Goal: Transaction & Acquisition: Purchase product/service

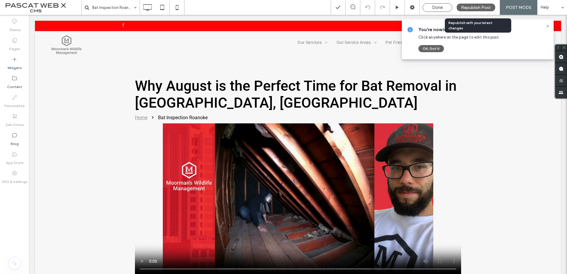
click at [470, 5] on span "Republish Post" at bounding box center [476, 7] width 30 height 5
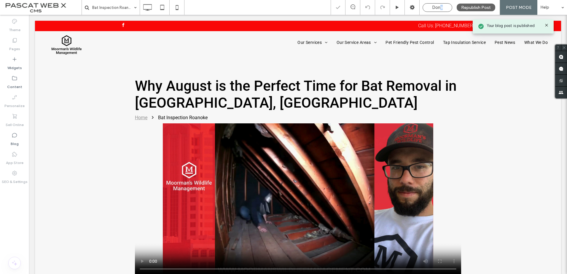
click at [443, 10] on span "Done" at bounding box center [437, 7] width 11 height 5
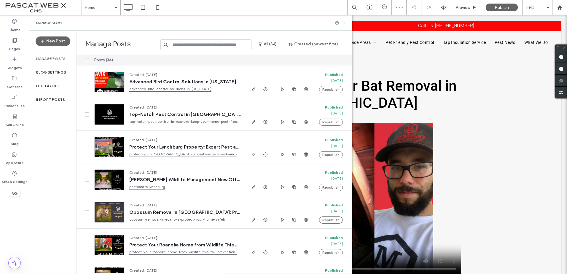
drag, startPoint x: 443, startPoint y: 10, endPoint x: 430, endPoint y: 4, distance: 13.4
click at [430, 4] on div at bounding box center [428, 7] width 15 height 15
click at [492, 9] on div "Publish" at bounding box center [502, 8] width 32 height 8
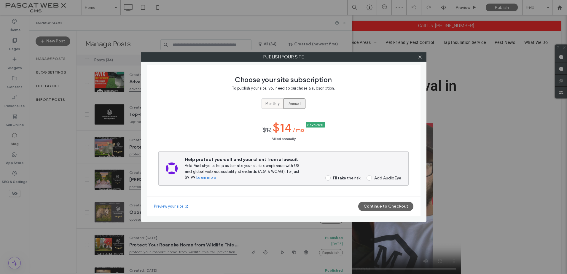
click at [272, 104] on span "Monthly" at bounding box center [272, 104] width 14 height 6
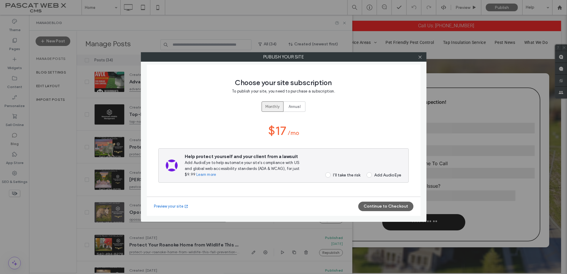
click at [328, 176] on span at bounding box center [327, 174] width 5 height 5
click at [383, 207] on button "Continue to Checkout" at bounding box center [385, 206] width 55 height 9
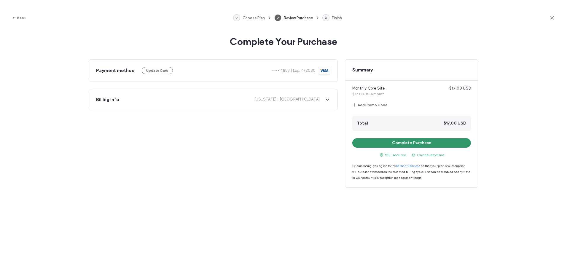
click at [415, 146] on button "Complete Purchase" at bounding box center [411, 142] width 119 height 9
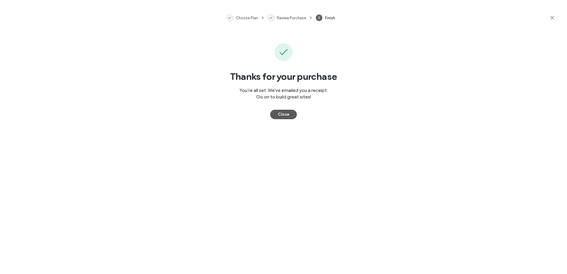
click at [284, 114] on button "Close" at bounding box center [283, 114] width 27 height 9
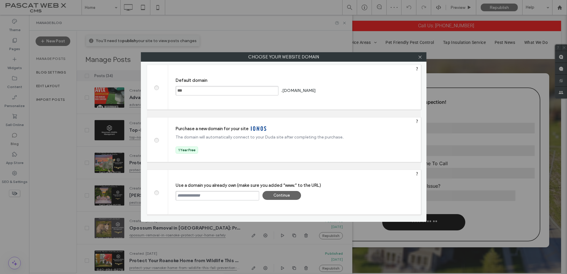
click at [187, 192] on input "text" at bounding box center [218, 195] width 84 height 9
type input "**********"
click at [271, 196] on div "Continue" at bounding box center [281, 195] width 39 height 9
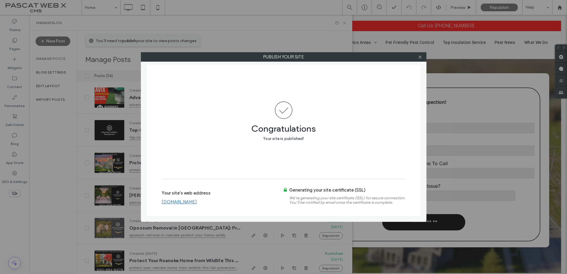
click at [197, 203] on link "[DOMAIN_NAME]" at bounding box center [179, 201] width 35 height 5
click at [419, 56] on icon at bounding box center [420, 57] width 4 height 4
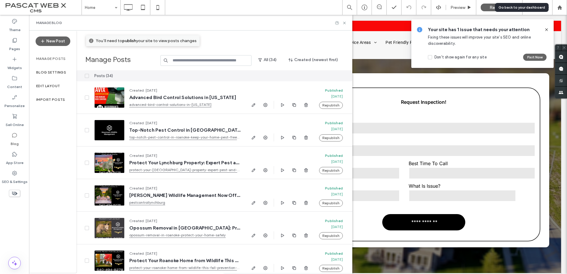
click at [560, 5] on icon at bounding box center [559, 7] width 5 height 5
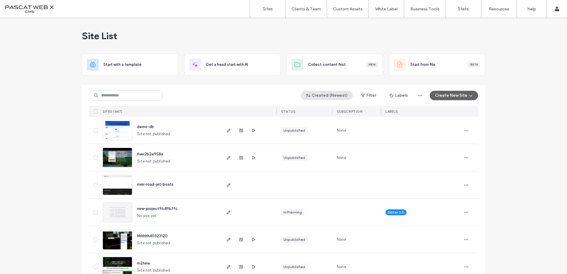
click at [338, 96] on button "Created (Newest)" at bounding box center [327, 95] width 52 height 9
click at [365, 93] on span "button" at bounding box center [364, 95] width 6 height 9
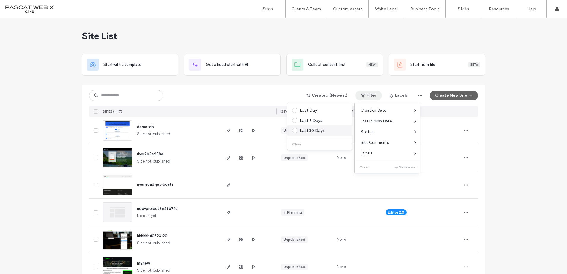
click at [295, 129] on span at bounding box center [294, 130] width 5 height 5
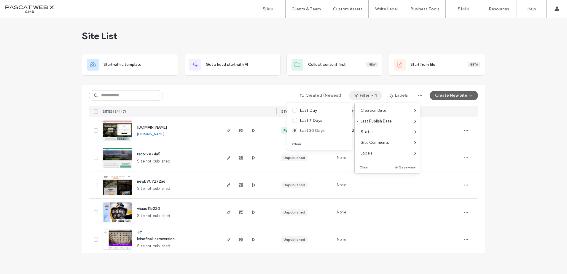
click at [146, 152] on span "rsg617e74a5" at bounding box center [148, 154] width 23 height 4
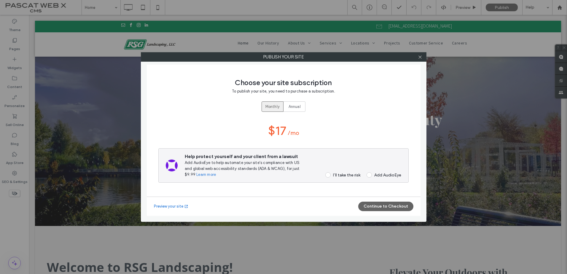
click at [334, 175] on div "I’ll take the risk" at bounding box center [346, 175] width 27 height 5
drag, startPoint x: 369, startPoint y: 209, endPoint x: 366, endPoint y: 213, distance: 5.1
click at [365, 214] on div "Preview your site Continue to Checkout" at bounding box center [284, 206] width 274 height 19
click at [369, 208] on button "Continue to Checkout" at bounding box center [385, 206] width 55 height 9
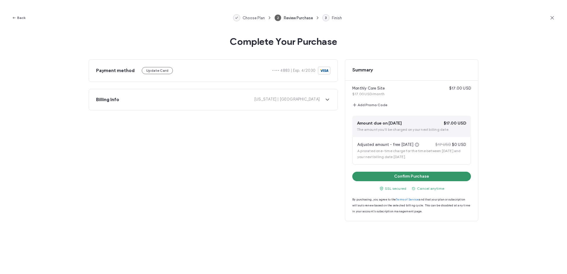
click at [404, 171] on div "Monthly Core Site $17.00 USD $17.00 USD/month Add Promo Code Amount due on Sept…" at bounding box center [411, 147] width 133 height 133
click at [14, 18] on icon "button" at bounding box center [14, 17] width 5 height 5
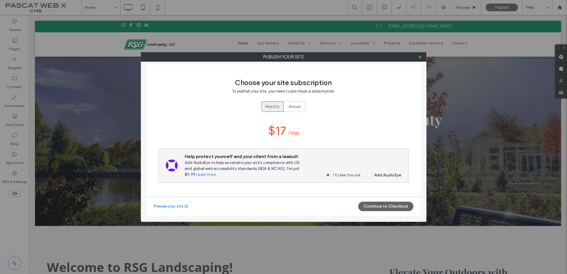
click at [268, 104] on span "Monthly" at bounding box center [272, 107] width 14 height 6
click at [269, 104] on span "Monthly" at bounding box center [272, 107] width 14 height 6
click at [391, 206] on button "Continue to Checkout" at bounding box center [385, 206] width 55 height 9
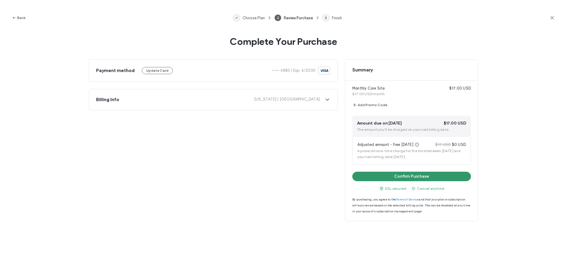
click at [395, 179] on button "Confirm Purchase" at bounding box center [411, 176] width 119 height 9
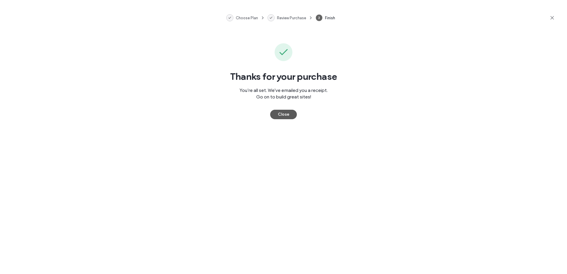
click at [287, 114] on button "Close" at bounding box center [283, 114] width 27 height 9
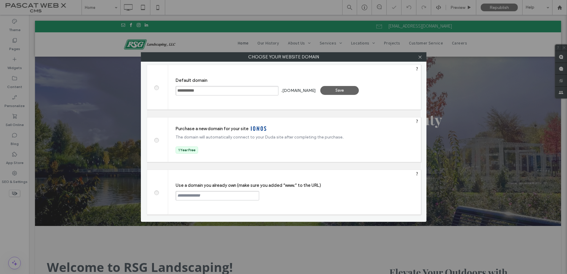
click at [203, 192] on input "text" at bounding box center [218, 195] width 84 height 9
type input "**********"
click at [287, 193] on div "Continue" at bounding box center [281, 195] width 39 height 9
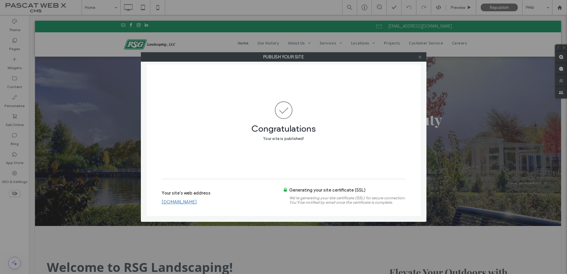
click at [421, 55] on icon at bounding box center [420, 57] width 4 height 4
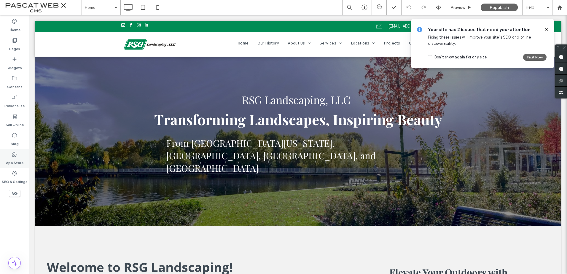
click at [9, 151] on div "App Store" at bounding box center [14, 158] width 29 height 19
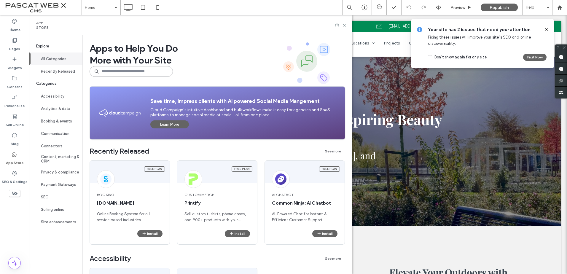
click at [131, 74] on input at bounding box center [131, 71] width 83 height 11
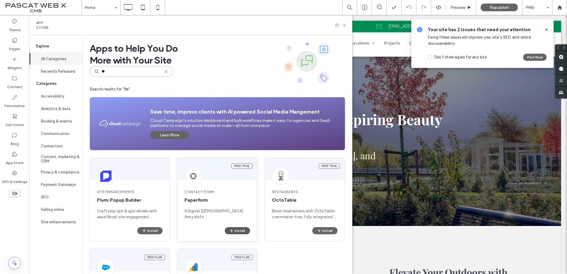
type input "**"
click at [233, 234] on span "button" at bounding box center [231, 230] width 5 height 7
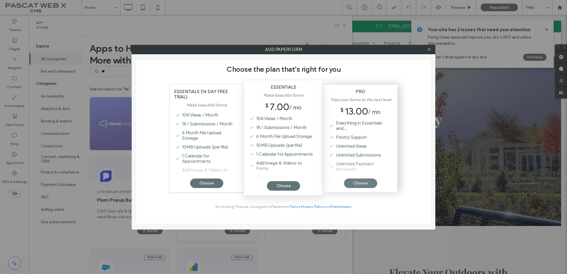
click at [349, 184] on div "Choose" at bounding box center [360, 183] width 33 height 9
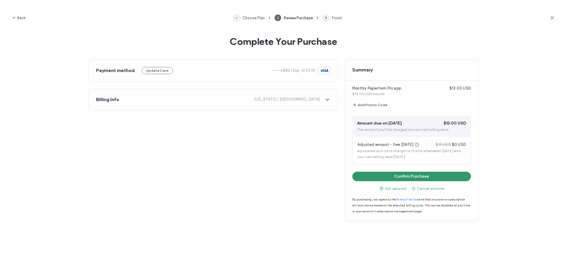
click at [385, 178] on button "Confirm Purchase" at bounding box center [411, 176] width 119 height 9
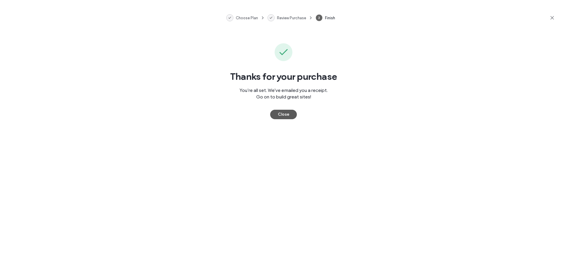
click at [295, 116] on button "Close" at bounding box center [283, 114] width 27 height 9
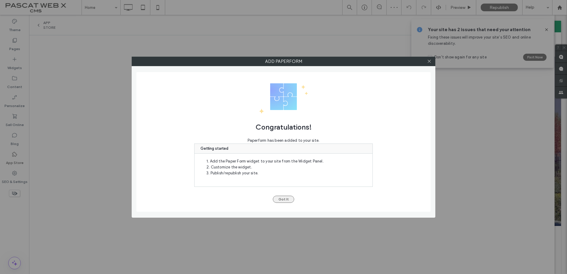
click at [287, 201] on button "Got It" at bounding box center [283, 199] width 21 height 7
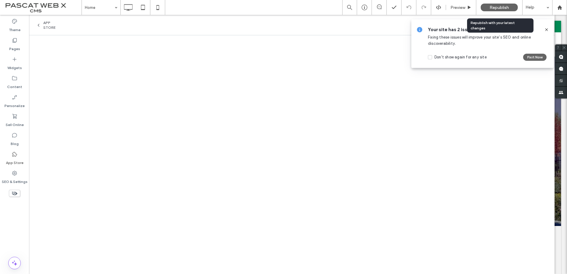
click at [493, 7] on span "Republish" at bounding box center [499, 7] width 19 height 5
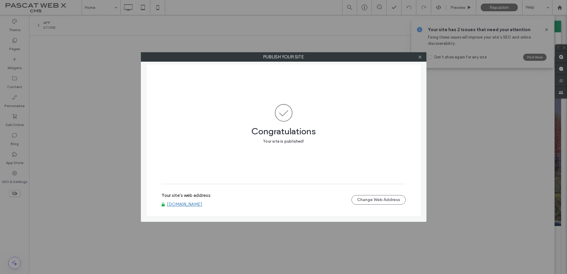
drag, startPoint x: 418, startPoint y: 57, endPoint x: 438, endPoint y: 41, distance: 26.1
click at [418, 57] on icon at bounding box center [420, 57] width 4 height 4
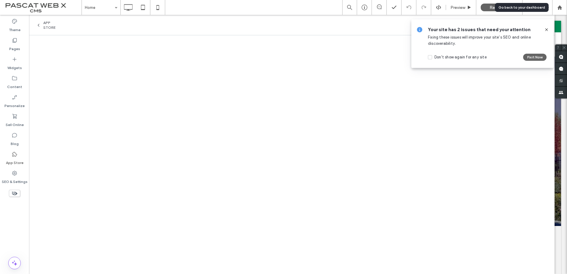
click at [561, 8] on use at bounding box center [559, 7] width 4 height 4
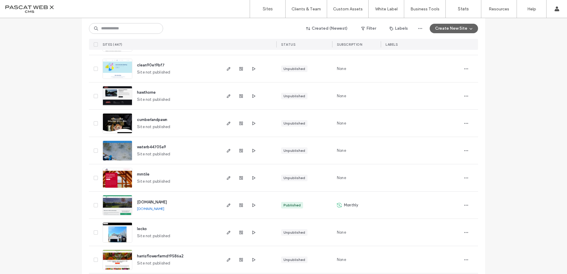
scroll to position [1542, 0]
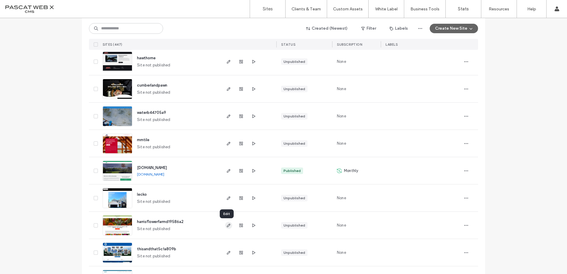
click at [226, 224] on icon "button" at bounding box center [228, 225] width 5 height 5
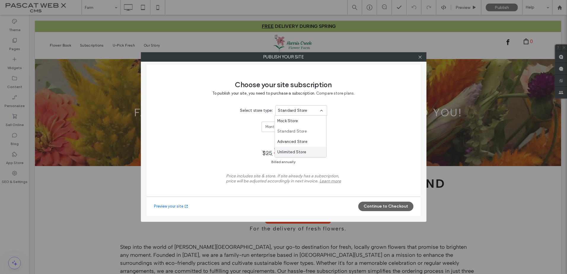
click at [298, 151] on span "Unlimited Store" at bounding box center [291, 152] width 29 height 6
click at [270, 127] on span "Monthly" at bounding box center [272, 127] width 14 height 6
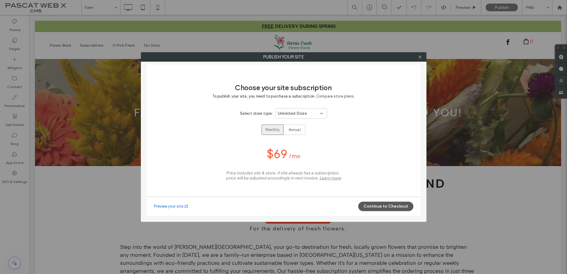
click at [389, 210] on button "Continue to Checkout" at bounding box center [385, 206] width 55 height 9
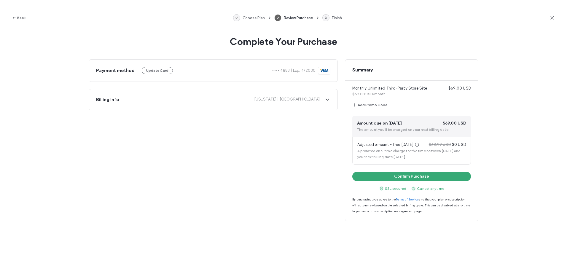
click at [400, 181] on div "Monthly Unlimited Third-Party Store Site $69.00 USD $69.00 USD/month Add Promo …" at bounding box center [411, 147] width 133 height 133
click at [402, 178] on button "Confirm Purchase" at bounding box center [411, 176] width 119 height 9
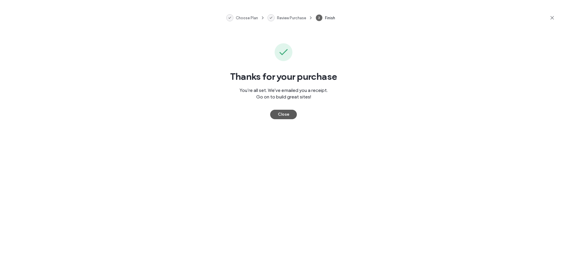
click at [280, 117] on button "Close" at bounding box center [283, 114] width 27 height 9
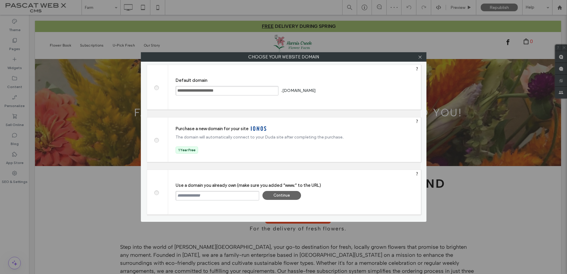
click at [197, 194] on input "text" at bounding box center [218, 195] width 84 height 9
type input "**********"
click at [284, 195] on div "Continue" at bounding box center [281, 195] width 39 height 9
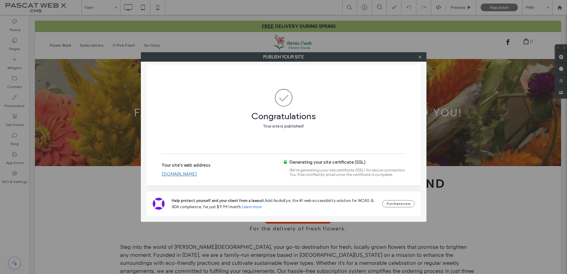
click at [180, 175] on link "[DOMAIN_NAME]" at bounding box center [179, 173] width 35 height 5
drag, startPoint x: 422, startPoint y: 57, endPoint x: 425, endPoint y: 54, distance: 3.8
click at [423, 56] on div at bounding box center [420, 56] width 9 height 9
click at [419, 55] on icon at bounding box center [420, 57] width 4 height 4
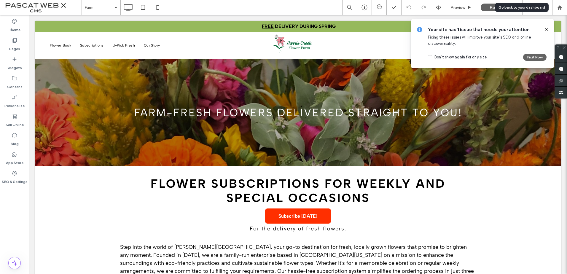
click at [562, 7] on div at bounding box center [560, 7] width 14 height 5
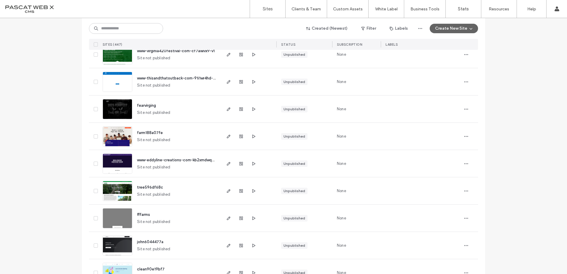
scroll to position [1305, 0]
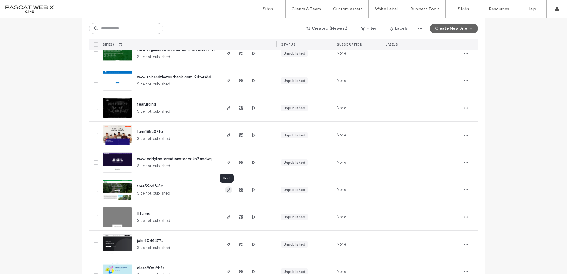
click at [227, 190] on use "button" at bounding box center [229, 190] width 4 height 4
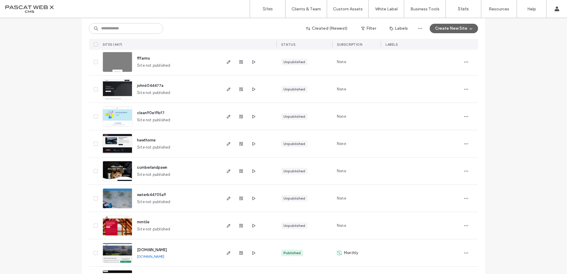
scroll to position [1542, 0]
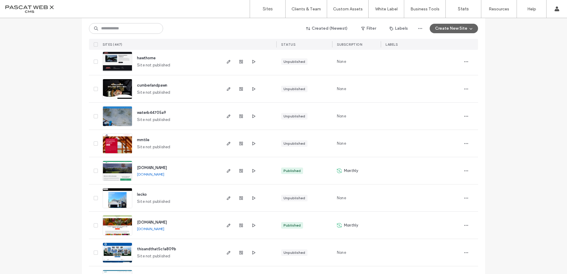
click at [141, 194] on span "lecko" at bounding box center [142, 194] width 10 height 4
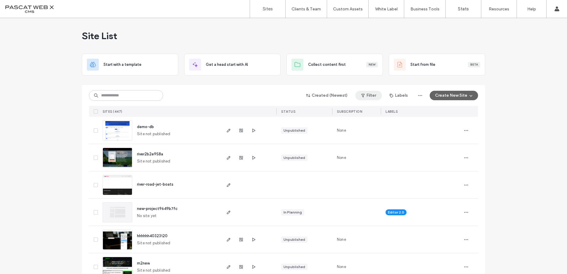
click at [369, 94] on button "Filter" at bounding box center [368, 95] width 27 height 9
click at [300, 132] on div "Last 30 Days" at bounding box center [322, 130] width 45 height 5
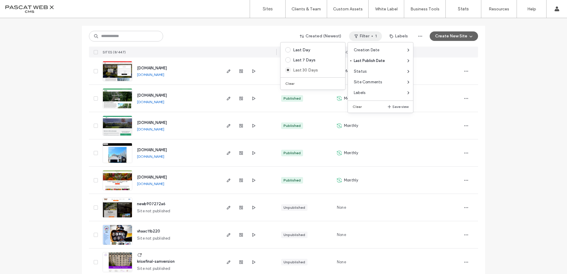
scroll to position [68, 0]
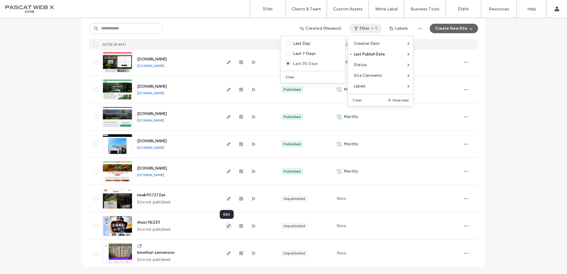
click at [226, 226] on icon "button" at bounding box center [228, 226] width 5 height 5
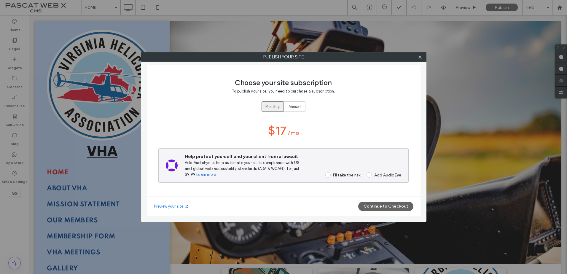
click at [334, 174] on div "I’ll take the risk" at bounding box center [346, 175] width 27 height 5
click at [372, 204] on button "Continue to Checkout" at bounding box center [385, 206] width 55 height 9
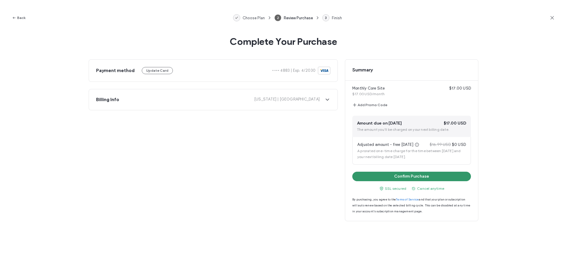
click at [383, 179] on button "Confirm Purchase" at bounding box center [411, 176] width 119 height 9
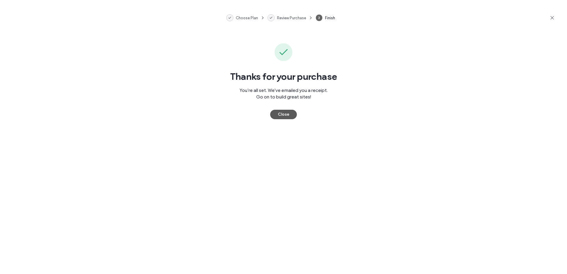
click at [277, 114] on button "Close" at bounding box center [283, 114] width 27 height 9
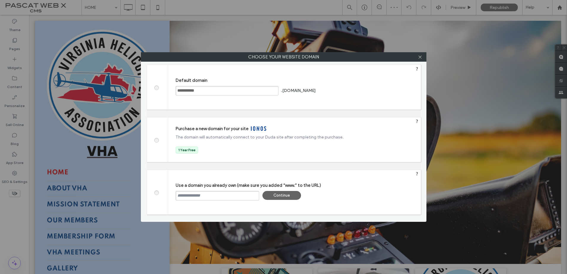
click at [195, 195] on input "text" at bounding box center [218, 195] width 84 height 9
type input "**********"
click at [283, 196] on div "Continue" at bounding box center [281, 195] width 39 height 9
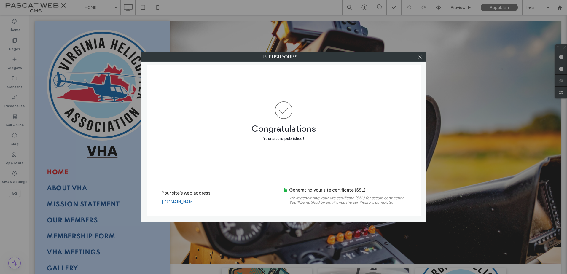
click at [197, 201] on link "[DOMAIN_NAME]" at bounding box center [179, 201] width 35 height 5
click at [421, 58] on icon at bounding box center [420, 57] width 4 height 4
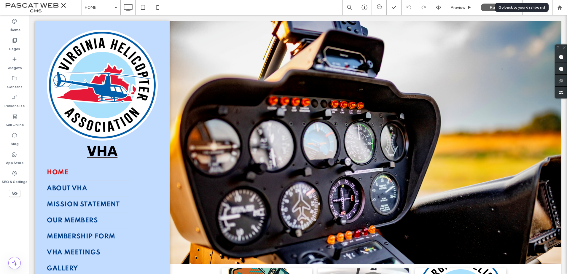
click at [562, 7] on icon at bounding box center [559, 7] width 5 height 5
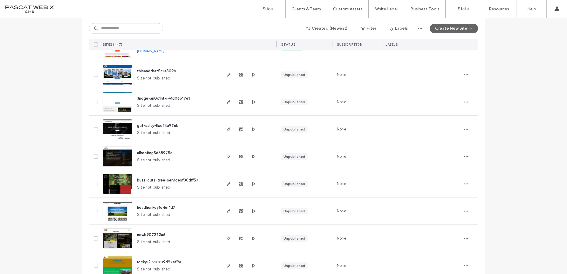
scroll to position [1750, 0]
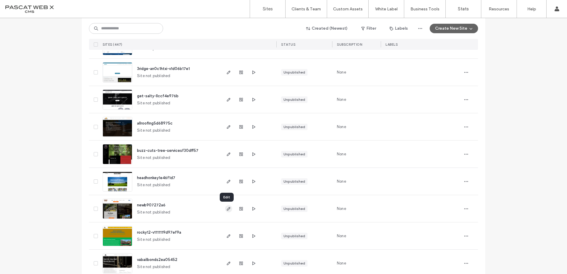
click at [228, 208] on icon "button" at bounding box center [228, 208] width 5 height 5
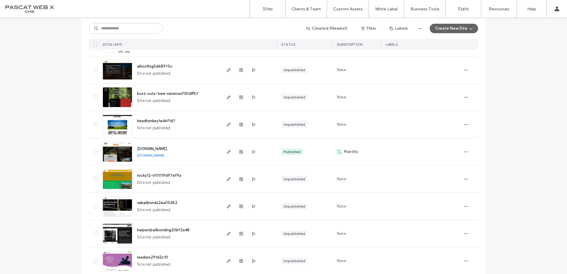
scroll to position [1809, 0]
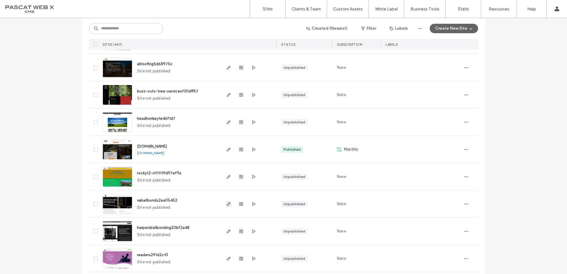
click at [228, 203] on icon "button" at bounding box center [228, 204] width 5 height 5
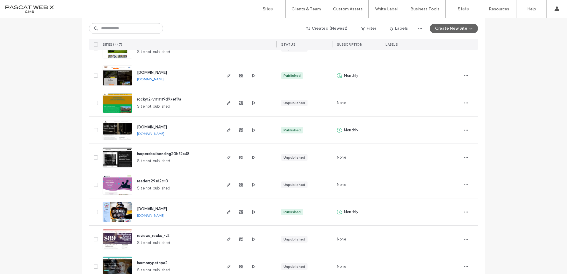
scroll to position [1898, 0]
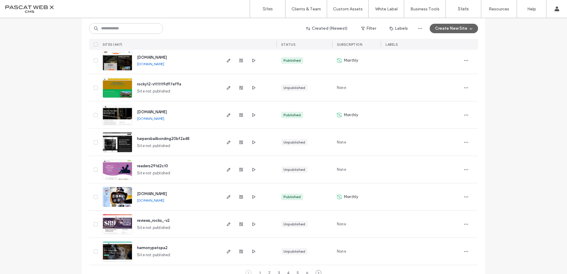
click at [172, 139] on span "harpersbailbonding20bf2a48" at bounding box center [163, 138] width 52 height 4
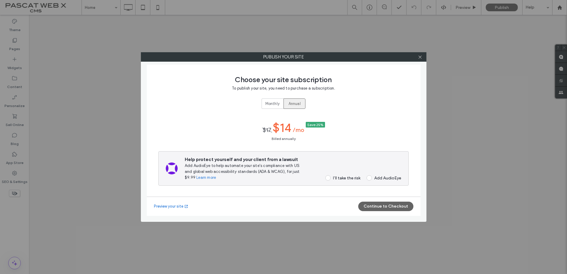
click at [276, 100] on div "Monthly" at bounding box center [272, 104] width 14 height 10
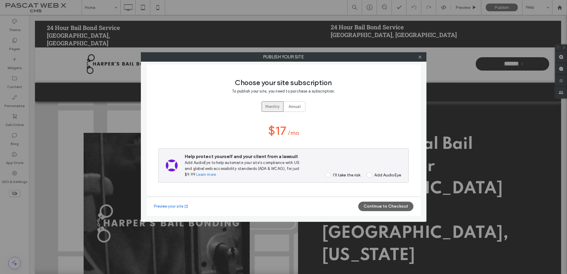
click at [338, 176] on div "I’ll take the risk" at bounding box center [346, 175] width 27 height 5
click at [372, 205] on button "Continue to Checkout" at bounding box center [385, 206] width 55 height 9
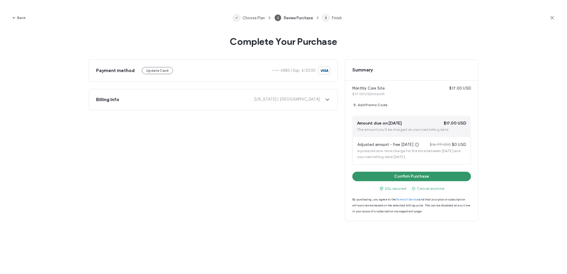
click at [408, 174] on button "Confirm Purchase" at bounding box center [411, 176] width 119 height 9
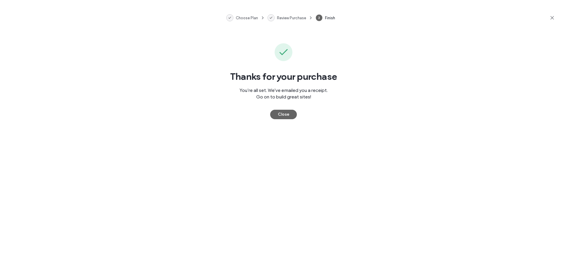
click at [288, 120] on div "Thanks for your purchase You’re all set. We've emailed you a receipt. Go on to …" at bounding box center [283, 155] width 567 height 238
click at [288, 116] on button "Close" at bounding box center [283, 114] width 27 height 9
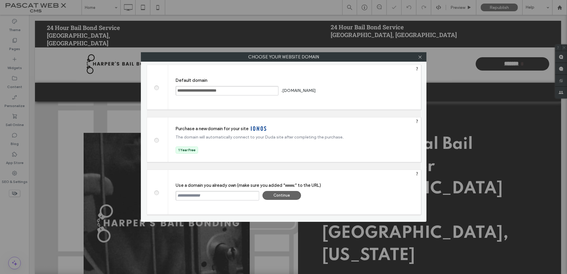
click at [217, 195] on input "text" at bounding box center [218, 195] width 84 height 9
type input "**********"
click at [287, 194] on div "Continue" at bounding box center [281, 195] width 39 height 9
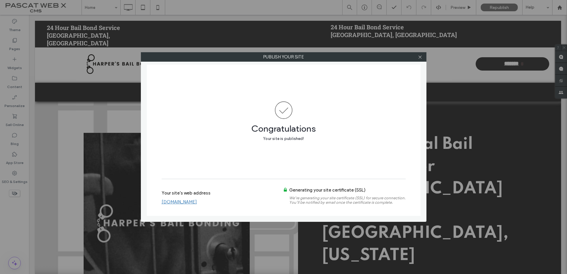
drag, startPoint x: 421, startPoint y: 60, endPoint x: 409, endPoint y: 57, distance: 12.2
click at [415, 58] on div "Publish your site" at bounding box center [284, 56] width 286 height 9
click at [424, 58] on div at bounding box center [420, 56] width 9 height 9
click at [421, 57] on icon at bounding box center [420, 57] width 4 height 4
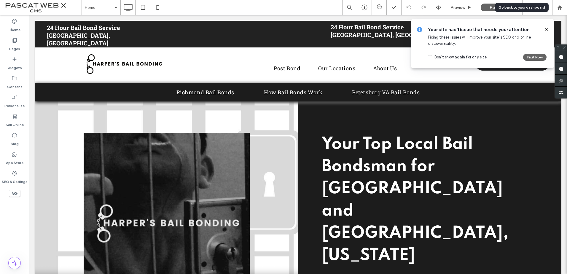
click at [559, 7] on use at bounding box center [559, 7] width 4 height 4
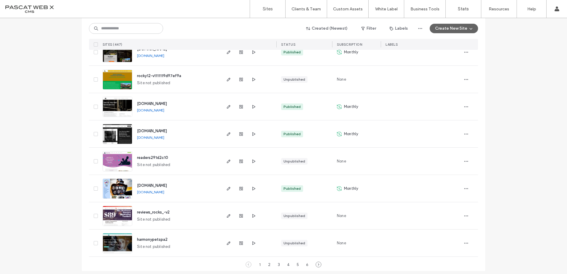
scroll to position [1911, 0]
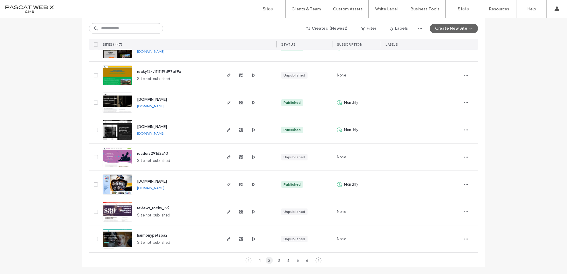
click at [268, 260] on div "2" at bounding box center [269, 260] width 7 height 7
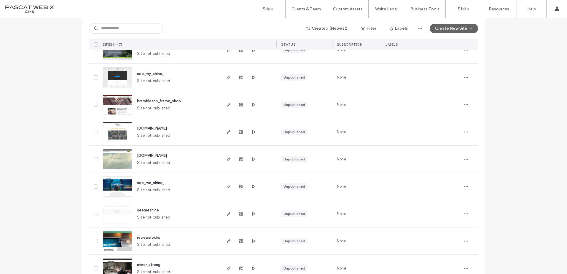
scroll to position [1080, 0]
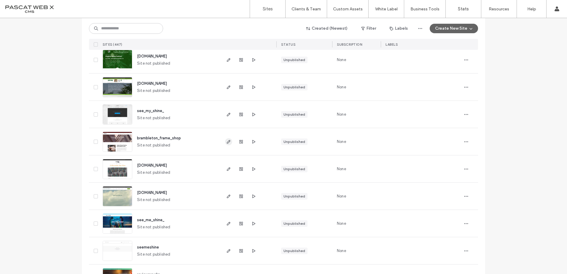
click at [227, 141] on use "button" at bounding box center [229, 142] width 4 height 4
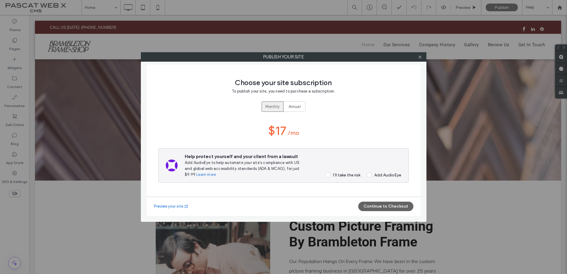
click at [335, 174] on div "I’ll take the risk" at bounding box center [346, 175] width 27 height 5
click at [384, 206] on button "Continue to Checkout" at bounding box center [385, 206] width 55 height 9
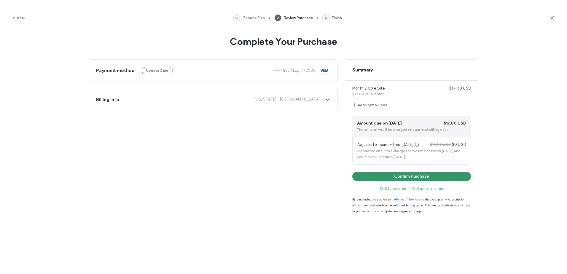
click at [380, 175] on button "Confirm Purchase" at bounding box center [411, 176] width 119 height 9
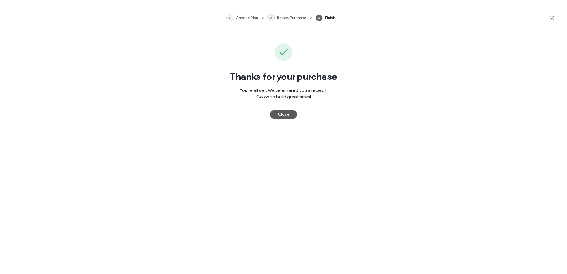
click at [279, 114] on button "Close" at bounding box center [283, 114] width 27 height 9
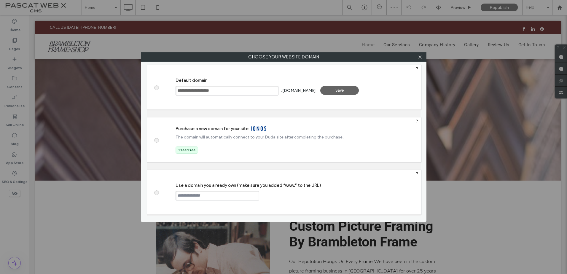
click at [195, 197] on input "text" at bounding box center [218, 195] width 84 height 9
drag, startPoint x: 201, startPoint y: 197, endPoint x: 148, endPoint y: 190, distance: 53.6
click at [148, 190] on div "Use a domain you already own (make sure you added “www.” to the URL) ***** Cont…" at bounding box center [284, 192] width 274 height 45
paste input "**********"
type input "**********"
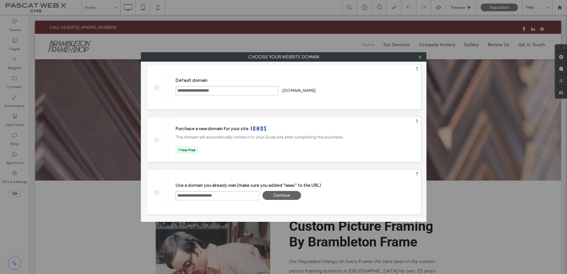
click at [275, 192] on div "Continue" at bounding box center [281, 195] width 39 height 9
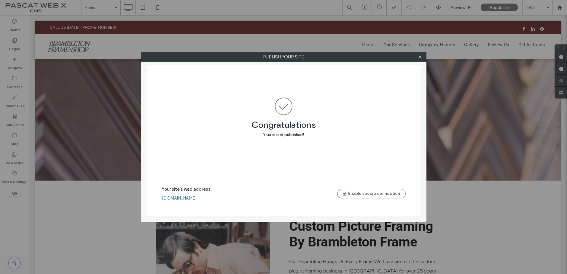
click at [193, 201] on div "Your site's web address www.brambletonframe.com Enable secure connection" at bounding box center [284, 193] width 244 height 19
click at [197, 199] on link "www.brambletonframe.com" at bounding box center [179, 197] width 35 height 5
